Goal: Browse casually

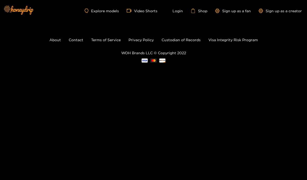
click at [138, 12] on link "Video Shorts" at bounding box center [142, 10] width 31 height 5
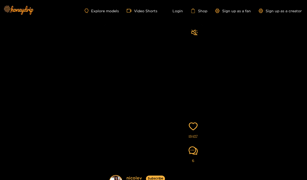
click at [99, 12] on link "Explore models" at bounding box center [102, 11] width 34 height 4
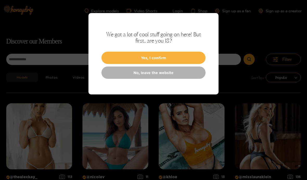
click at [266, 32] on div at bounding box center [153, 90] width 307 height 180
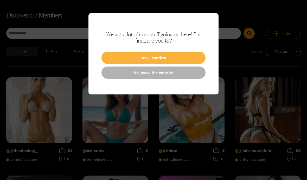
scroll to position [33, 0]
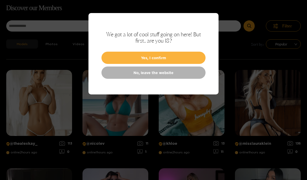
click at [193, 60] on button "Yes, I confirm" at bounding box center [154, 58] width 104 height 12
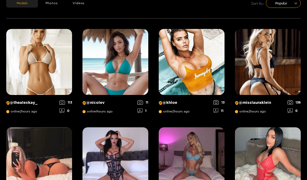
scroll to position [77, 0]
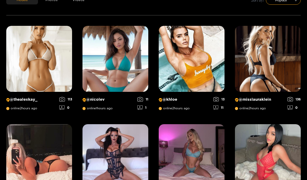
click at [28, 72] on img at bounding box center [39, 59] width 66 height 66
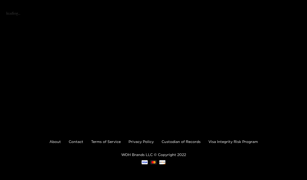
scroll to position [92, 0]
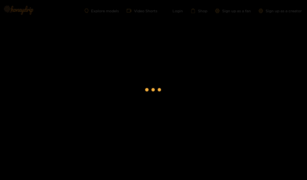
scroll to position [33, 0]
